Goal: Information Seeking & Learning: Compare options

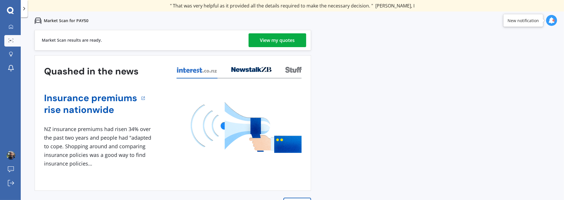
click at [267, 41] on div "View my quotes" at bounding box center [277, 40] width 35 height 14
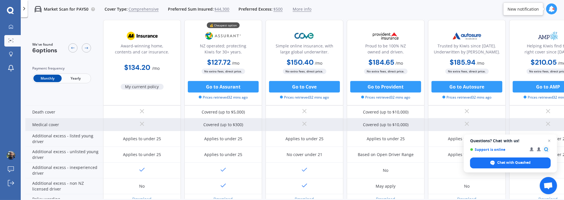
scroll to position [289, 0]
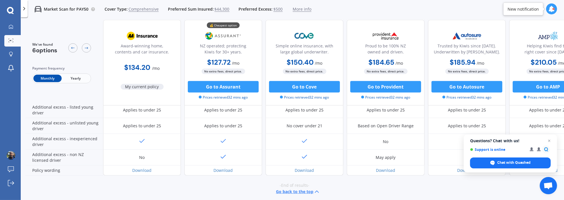
drag, startPoint x: 125, startPoint y: 66, endPoint x: 170, endPoint y: 67, distance: 45.2
click at [170, 67] on div "$134.20 / mo" at bounding box center [142, 65] width 78 height 16
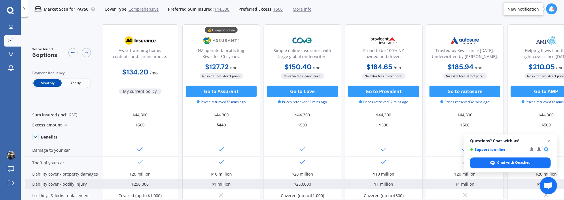
scroll to position [0, 0]
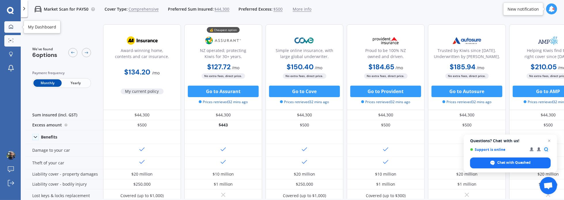
click at [14, 28] on div at bounding box center [11, 26] width 9 height 5
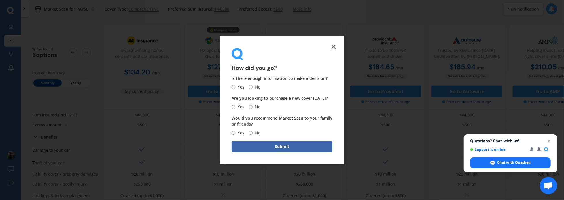
click at [234, 88] on input "Yes" at bounding box center [234, 88] width 4 height 4
radio input "true"
click at [254, 107] on span "No" at bounding box center [257, 107] width 8 height 7
click at [253, 107] on input "No" at bounding box center [251, 107] width 4 height 4
radio input "true"
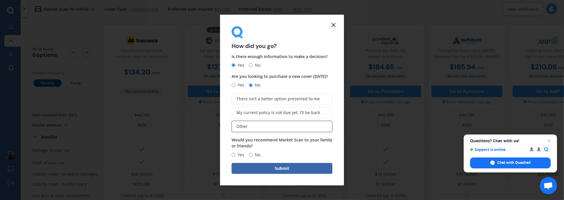
click at [251, 128] on label "Other" at bounding box center [282, 127] width 101 height 12
click at [0, 0] on input "Other" at bounding box center [0, 0] width 0 height 0
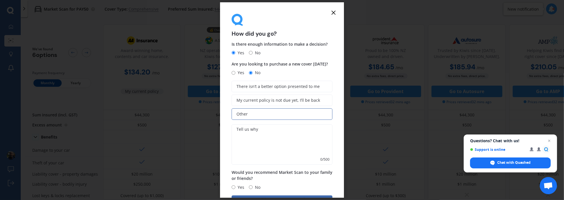
drag, startPoint x: 248, startPoint y: 146, endPoint x: 250, endPoint y: 143, distance: 3.9
click at [250, 143] on textarea at bounding box center [282, 145] width 101 height 40
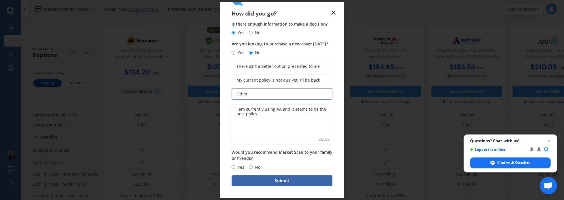
type textarea "I am currently using AA and it seems to be the best policy"
click at [242, 169] on span "Yes" at bounding box center [239, 167] width 9 height 7
click at [235, 169] on input "Yes" at bounding box center [234, 168] width 4 height 4
radio input "true"
click at [261, 177] on button "Submit" at bounding box center [282, 181] width 101 height 11
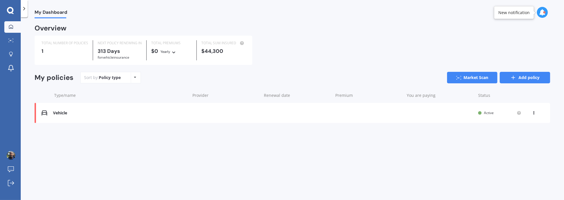
click at [419, 75] on link "Add policy" at bounding box center [525, 78] width 50 height 12
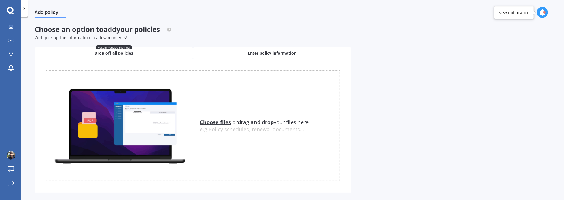
click at [273, 55] on span "Enter policy information" at bounding box center [272, 53] width 49 height 6
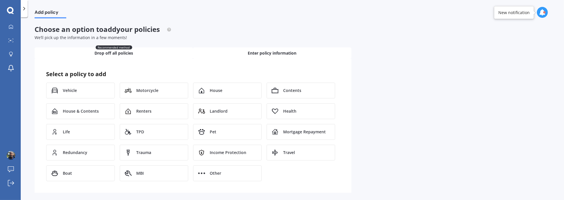
click at [150, 54] on div "Recommended method Drop off all policies" at bounding box center [114, 54] width 158 height 12
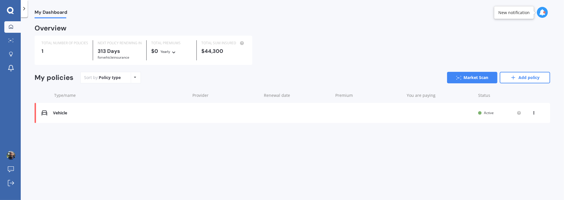
click at [419, 114] on icon at bounding box center [534, 111] width 4 height 3
click at [419, 133] on div "Delete" at bounding box center [521, 136] width 57 height 12
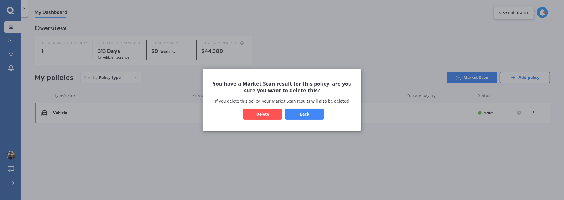
click at [275, 114] on button "Delete" at bounding box center [262, 114] width 39 height 11
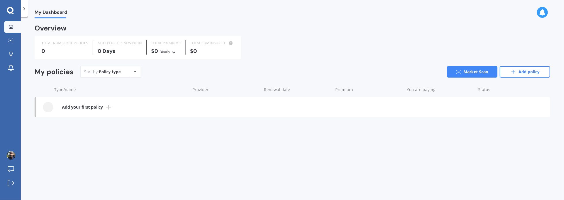
click at [102, 109] on b "Add your first policy" at bounding box center [82, 108] width 41 height 6
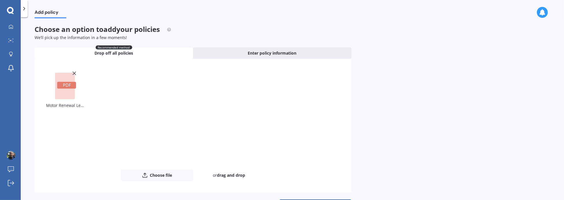
scroll to position [20, 0]
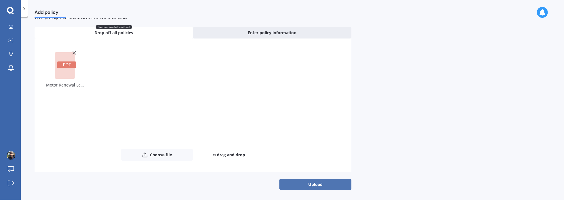
click at [306, 186] on button "Upload" at bounding box center [315, 184] width 72 height 11
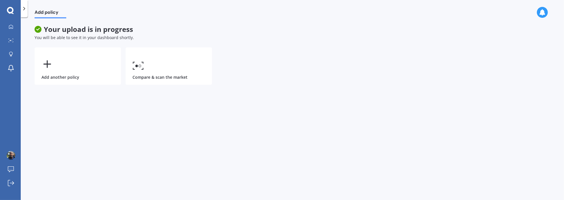
scroll to position [0, 0]
click at [87, 148] on div "Add policy Your upload is in progress You will be able to see it in your dashbo…" at bounding box center [292, 109] width 543 height 183
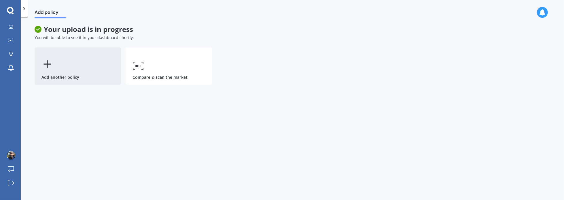
click at [86, 75] on div "Add another policy" at bounding box center [78, 66] width 86 height 37
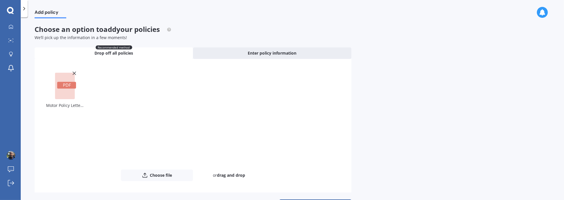
scroll to position [20, 0]
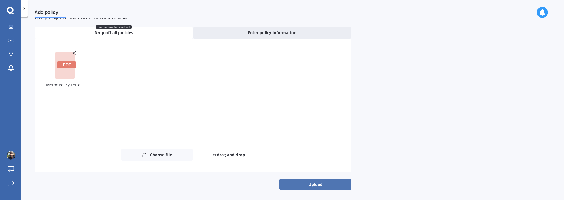
click at [320, 185] on button "Upload" at bounding box center [315, 184] width 72 height 11
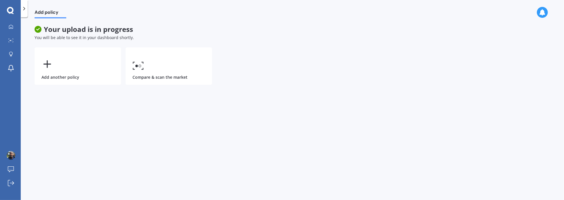
scroll to position [0, 0]
click at [5, 29] on link "My Dashboard" at bounding box center [12, 27] width 16 height 12
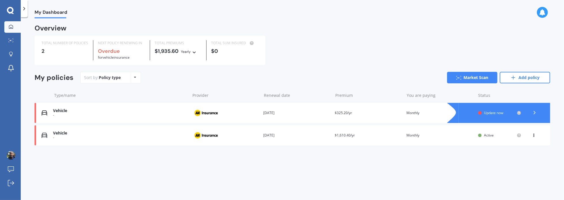
click at [419, 137] on div "View option View policy Delete" at bounding box center [534, 136] width 5 height 6
click at [419, 182] on div "My Dashboard Overview TOTAL NUMBER OF POLICIES 2 NEXT POLICY RENEWING IN Overdu…" at bounding box center [292, 109] width 543 height 183
click at [366, 169] on div "My Dashboard Overview TOTAL NUMBER OF POLICIES 2 NEXT POLICY RENEWING IN Overdu…" at bounding box center [292, 109] width 543 height 183
click at [138, 78] on div "Policy type Alphabetical Date added Renewing next" at bounding box center [135, 78] width 9 height 10
click at [173, 76] on div "Sort by: Policy type Policy type Alphabetical Date added Renewing next Market S…" at bounding box center [315, 78] width 470 height 12
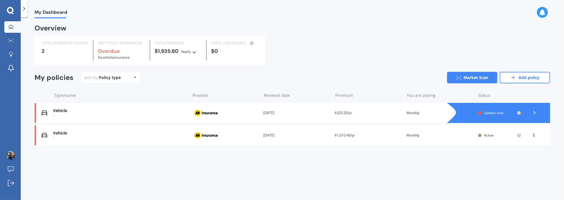
click at [126, 142] on div "Vehicle - Provider Renewal date [DATE] Premium $1,610.40/yr You are paying Mont…" at bounding box center [293, 136] width 516 height 20
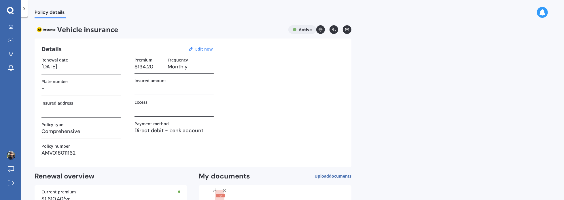
click at [66, 92] on h3 "-" at bounding box center [80, 88] width 79 height 9
click at [48, 86] on h3 "-" at bounding box center [80, 88] width 79 height 9
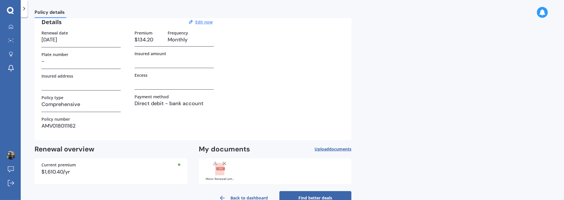
scroll to position [42, 0]
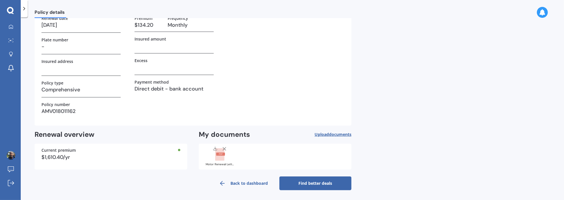
click at [315, 182] on link "Find better deals" at bounding box center [315, 184] width 72 height 14
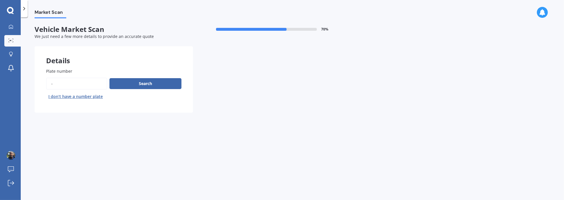
click at [77, 83] on input "Plate number" at bounding box center [76, 84] width 61 height 12
type input "LMD713"
click at [160, 84] on button "Search" at bounding box center [145, 83] width 72 height 11
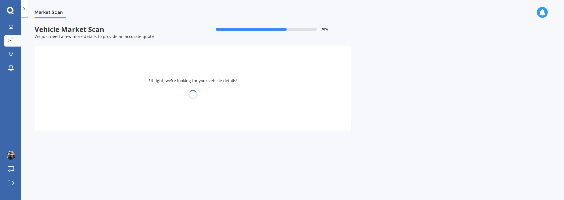
select select "KIA"
select select "PICANTO"
select select "22"
select select "04"
select select "1983"
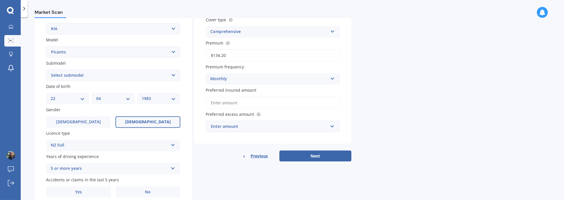
scroll to position [139, 0]
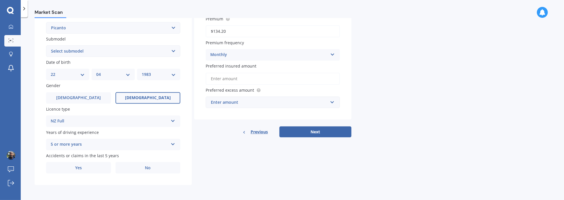
click at [250, 102] on div "Enter amount" at bounding box center [269, 102] width 117 height 6
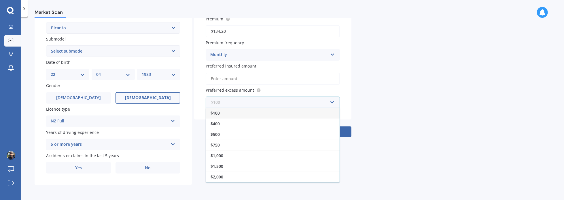
click at [250, 102] on input "text" at bounding box center [270, 102] width 129 height 11
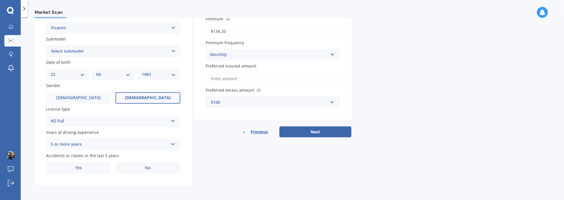
click at [406, 86] on div "Market Scan Vehicle Market Scan 70 % We just need a few more details to provide…" at bounding box center [292, 109] width 543 height 183
click at [292, 101] on div "$100" at bounding box center [269, 102] width 117 height 6
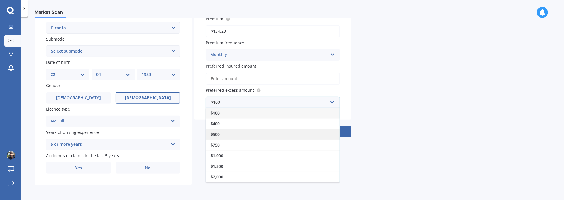
click at [239, 133] on div "$500" at bounding box center [273, 134] width 134 height 11
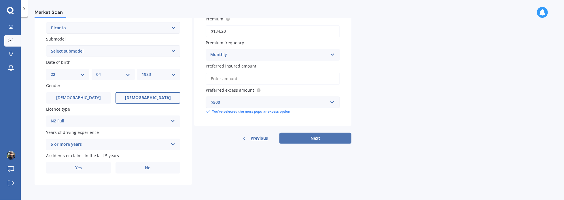
click at [314, 139] on button "Next" at bounding box center [315, 138] width 72 height 11
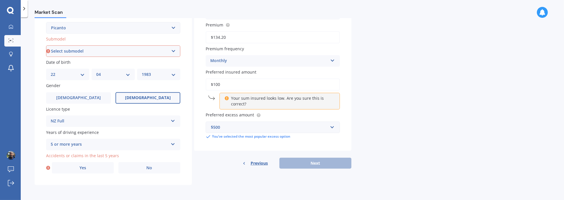
click at [409, 120] on div "Market Scan Vehicle Market Scan 70 % We just need a few more details to provide…" at bounding box center [292, 109] width 543 height 183
click at [232, 85] on input "$100" at bounding box center [273, 85] width 134 height 12
drag, startPoint x: 232, startPoint y: 85, endPoint x: 215, endPoint y: 80, distance: 17.9
click at [215, 80] on input "$100" at bounding box center [273, 85] width 134 height 12
type input "$3"
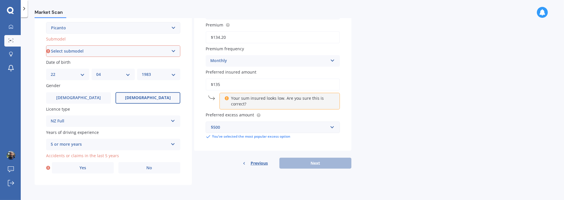
type input "$135"
click at [419, 92] on div "Market Scan Vehicle Market Scan 70 % We just need a few more details to provide…" at bounding box center [292, 109] width 543 height 183
click at [46, 46] on select "Select submodel EX Auto GT Line LX Auto LX ISG LX manual X Line" at bounding box center [113, 52] width 134 height 12
select select "LX AUTO"
click option "LX Auto" at bounding box center [0, 0] width 0 height 0
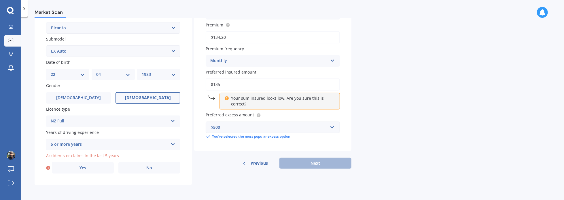
click at [368, 144] on div "Market Scan Vehicle Market Scan 70 % We just need a few more details to provide…" at bounding box center [292, 109] width 543 height 183
drag, startPoint x: 232, startPoint y: 83, endPoint x: 172, endPoint y: 91, distance: 60.4
click at [206, 91] on input "$135" at bounding box center [273, 85] width 134 height 12
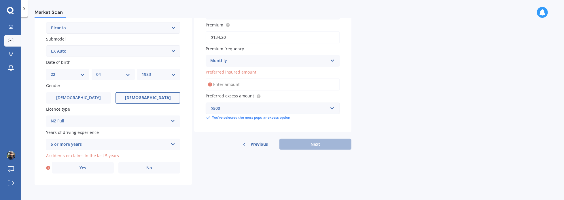
type input "$8"
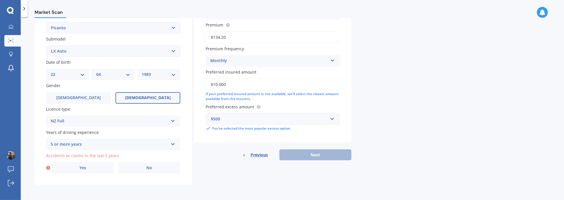
drag, startPoint x: 227, startPoint y: 85, endPoint x: 210, endPoint y: 84, distance: 17.0
click at [210, 84] on input "$10,000" at bounding box center [273, 85] width 134 height 12
type input "$9,500"
drag, startPoint x: 272, startPoint y: 100, endPoint x: 268, endPoint y: 99, distance: 4.0
click at [272, 100] on div "If your preferred insured amount is not available, we'll select the closest amo…" at bounding box center [273, 97] width 134 height 10
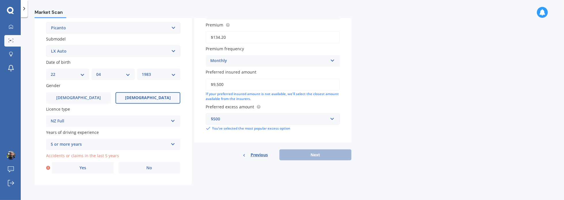
click at [306, 150] on div "Previous Next" at bounding box center [272, 155] width 157 height 11
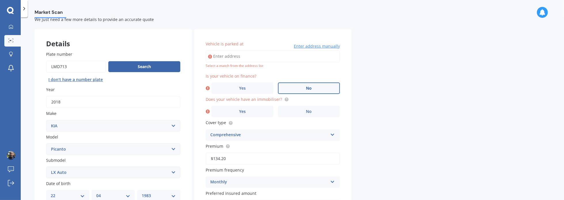
scroll to position [0, 0]
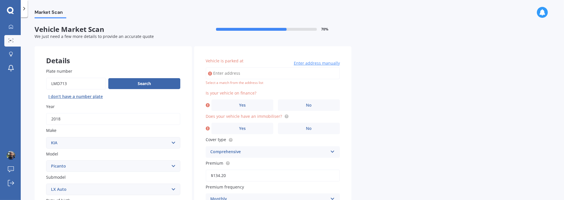
click at [231, 78] on input "Vehicle is parked at" at bounding box center [273, 73] width 134 height 12
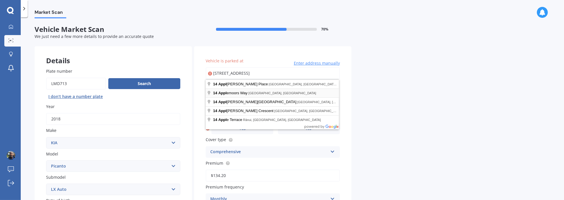
type input "[STREET_ADDRESS]"
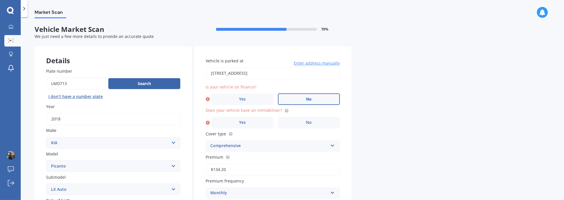
click at [297, 101] on label "No" at bounding box center [309, 100] width 62 height 12
click at [0, 0] on input "No" at bounding box center [0, 0] width 0 height 0
click at [289, 124] on label "No" at bounding box center [309, 123] width 62 height 12
click at [0, 0] on input "No" at bounding box center [0, 0] width 0 height 0
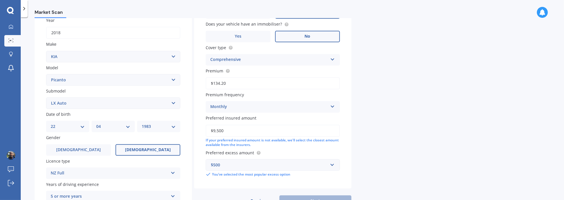
scroll to position [139, 0]
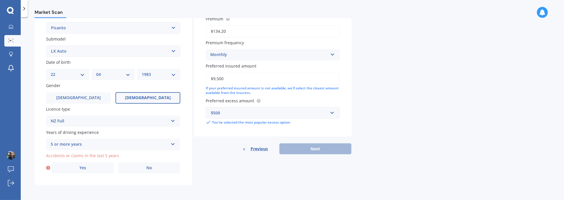
click at [315, 149] on div "Previous Next" at bounding box center [272, 149] width 157 height 11
click at [165, 172] on label "No" at bounding box center [149, 168] width 62 height 12
click at [0, 0] on input "No" at bounding box center [0, 0] width 0 height 0
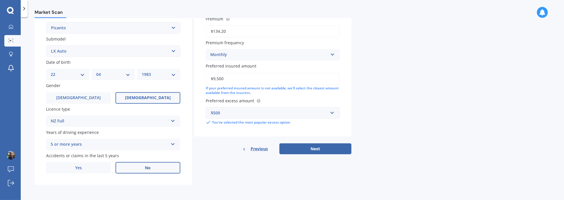
drag, startPoint x: 225, startPoint y: 79, endPoint x: 188, endPoint y: 82, distance: 37.6
click at [206, 82] on input "$9,500" at bounding box center [273, 79] width 134 height 12
type input "$10,000"
click at [285, 147] on button "Next" at bounding box center [315, 149] width 72 height 11
select select "22"
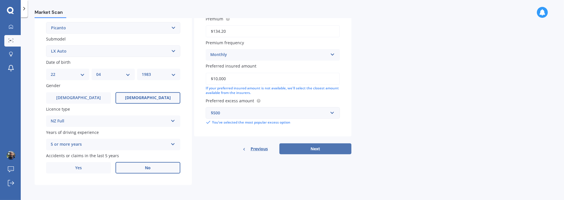
select select "04"
select select "1983"
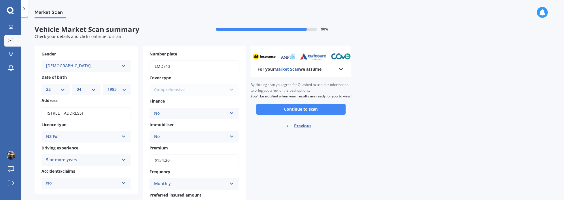
scroll to position [0, 0]
click at [282, 115] on button "Continue to scan" at bounding box center [300, 109] width 89 height 11
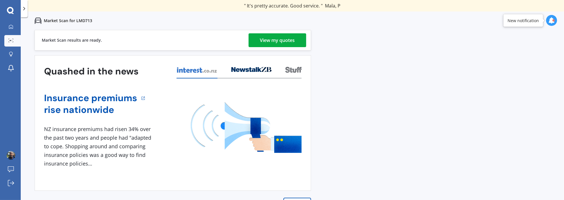
click at [283, 41] on div "View my quotes" at bounding box center [277, 40] width 35 height 14
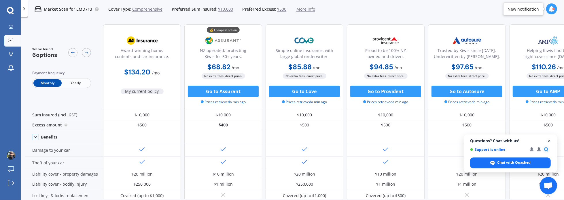
click at [419, 142] on span "Open chat" at bounding box center [549, 141] width 7 height 7
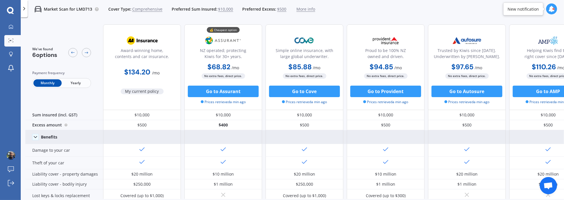
click at [36, 136] on icon at bounding box center [36, 137] width 6 height 6
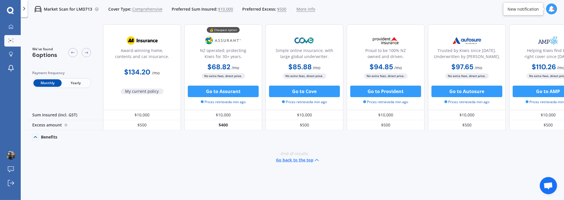
click at [36, 136] on icon at bounding box center [36, 137] width 6 height 6
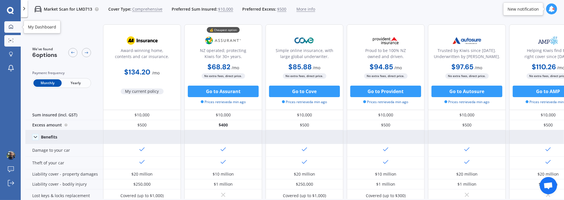
click at [12, 27] on icon at bounding box center [11, 26] width 5 height 5
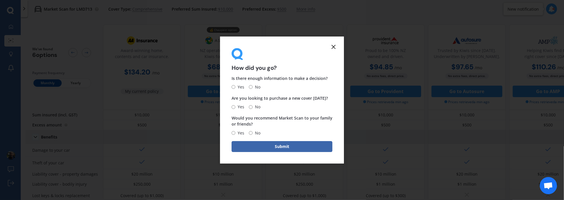
click at [238, 83] on div "Is there enough information to make a decision? Yes No" at bounding box center [282, 82] width 101 height 15
click at [240, 88] on span "Yes" at bounding box center [239, 87] width 9 height 7
click at [235, 88] on input "Yes" at bounding box center [234, 88] width 4 height 4
radio input "true"
click at [240, 108] on span "Yes" at bounding box center [239, 107] width 9 height 7
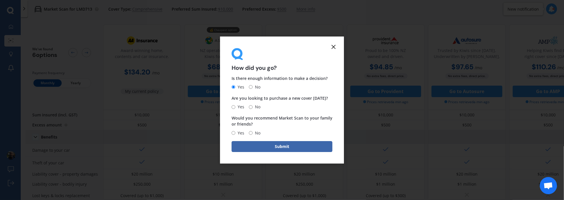
click at [235, 108] on input "Yes" at bounding box center [234, 107] width 4 height 4
radio input "true"
click at [256, 109] on span "No" at bounding box center [257, 107] width 8 height 7
click at [253, 109] on input "No" at bounding box center [251, 107] width 4 height 4
radio input "true"
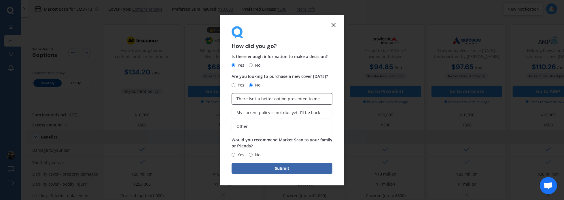
click at [261, 94] on label "There isn’t a better option presented to me" at bounding box center [282, 99] width 101 height 12
click at [0, 0] on input "There isn’t a better option presented to me" at bounding box center [0, 0] width 0 height 0
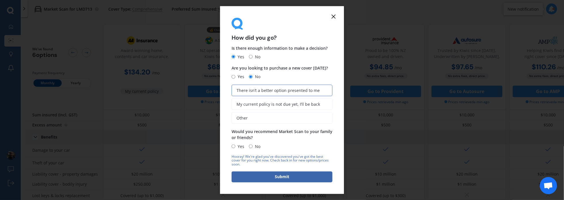
click at [254, 147] on span "No" at bounding box center [257, 146] width 8 height 7
click at [253, 147] on input "No" at bounding box center [251, 147] width 4 height 4
radio input "true"
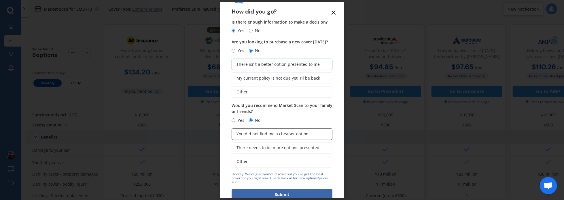
scroll to position [36, 0]
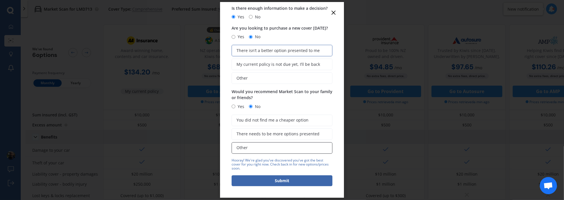
click at [269, 149] on label "Other" at bounding box center [282, 149] width 101 height 12
click at [0, 0] on input "Other" at bounding box center [0, 0] width 0 height 0
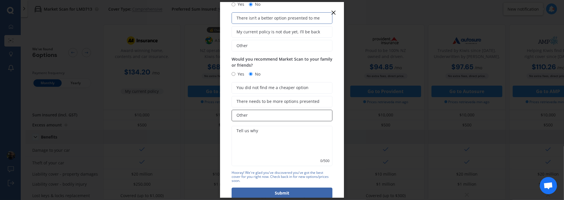
scroll to position [81, 0]
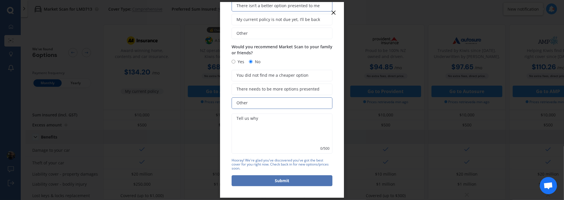
click at [275, 179] on button "Submit" at bounding box center [282, 181] width 101 height 11
click at [234, 64] on label "Yes" at bounding box center [238, 61] width 13 height 7
click at [234, 64] on input "Yes" at bounding box center [234, 62] width 4 height 4
radio input "true"
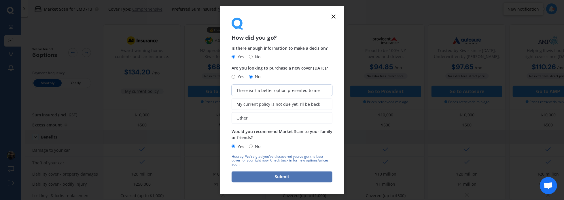
click at [279, 175] on button "Submit" at bounding box center [282, 177] width 101 height 11
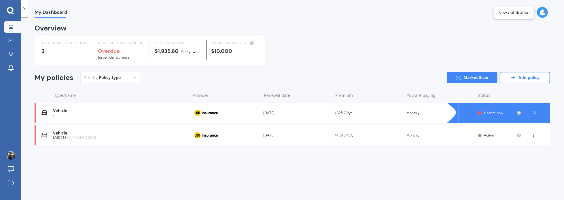
click at [419, 160] on div "My Dashboard Overview TOTAL NUMBER OF POLICIES 2 NEXT POLICY RENEWING IN Overdu…" at bounding box center [292, 109] width 543 height 183
click at [204, 161] on div "My Dashboard Overview TOTAL NUMBER OF POLICIES 2 NEXT POLICY RENEWING IN Overdu…" at bounding box center [292, 109] width 543 height 183
click at [419, 12] on div at bounding box center [544, 12] width 2 height 2
click at [419, 12] on icon at bounding box center [542, 12] width 6 height 6
click at [419, 32] on div "Overview" at bounding box center [293, 30] width 516 height 10
